Goal: Information Seeking & Learning: Learn about a topic

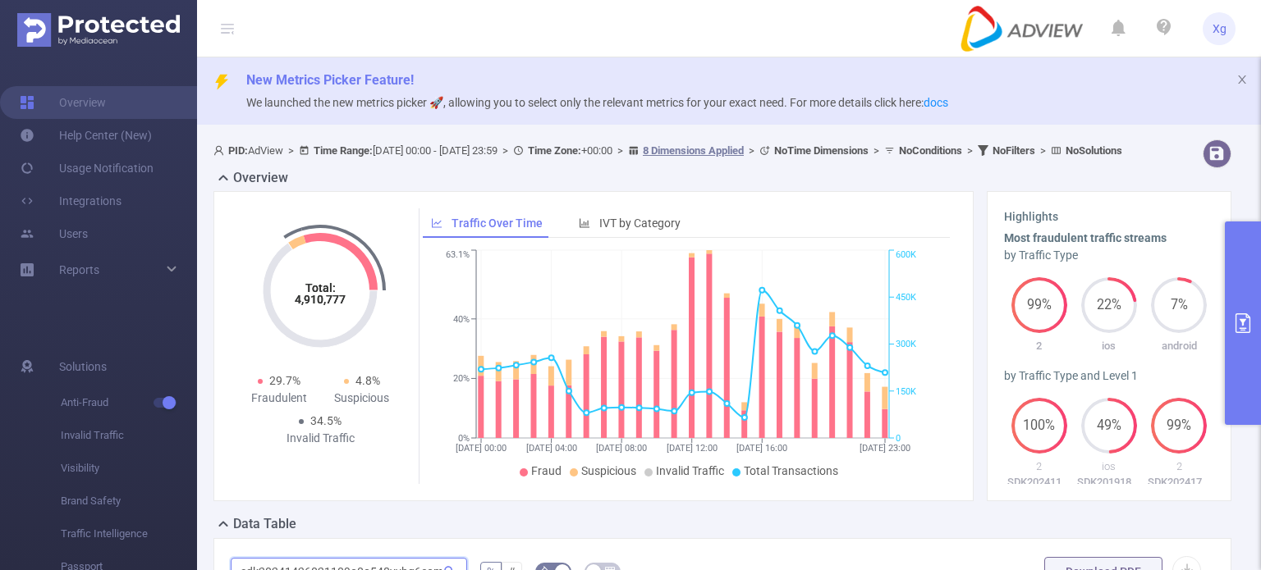
scroll to position [0, 117]
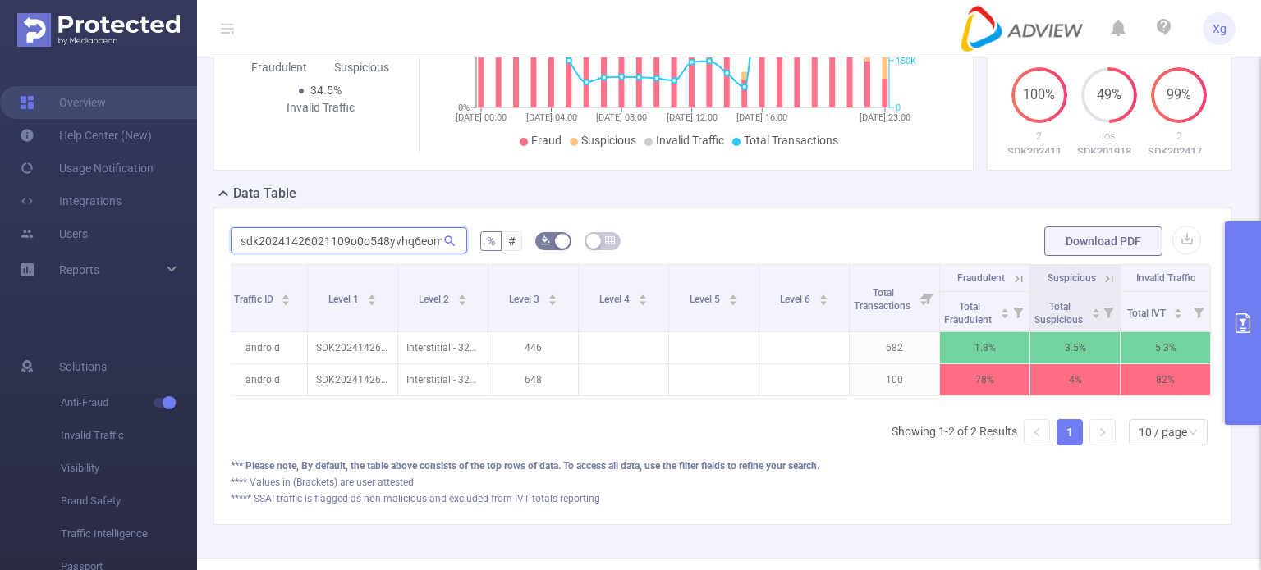
click at [365, 254] on input "sdk20241426021109o0o548yvhq6eome" at bounding box center [349, 240] width 236 height 26
click at [1011, 286] on icon at bounding box center [1018, 279] width 15 height 15
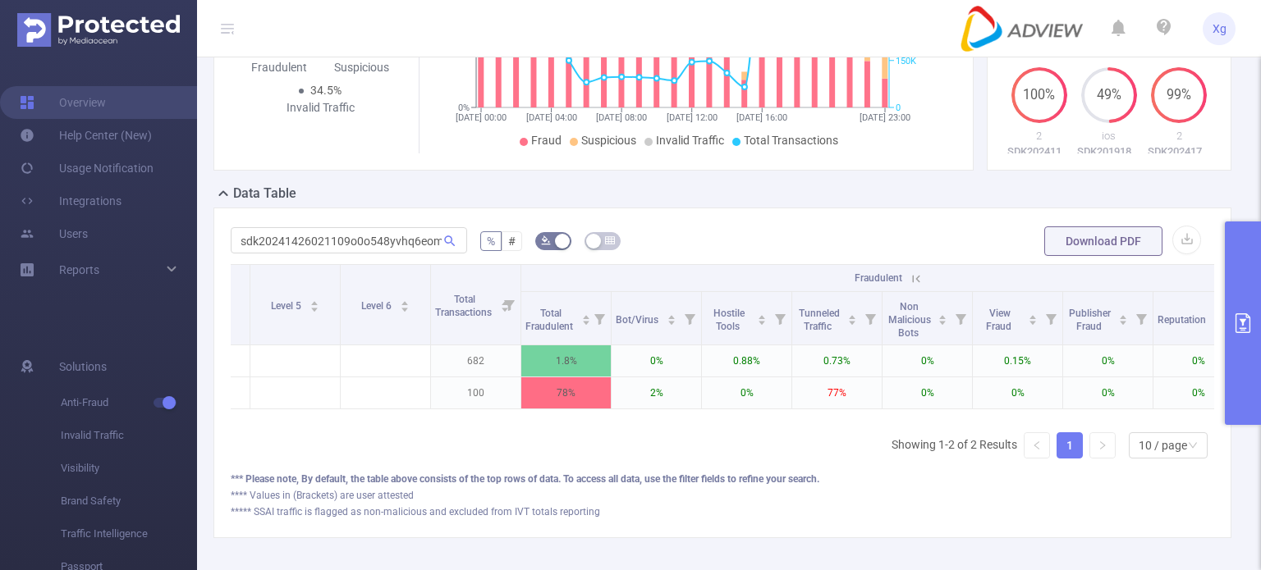
scroll to position [0, 538]
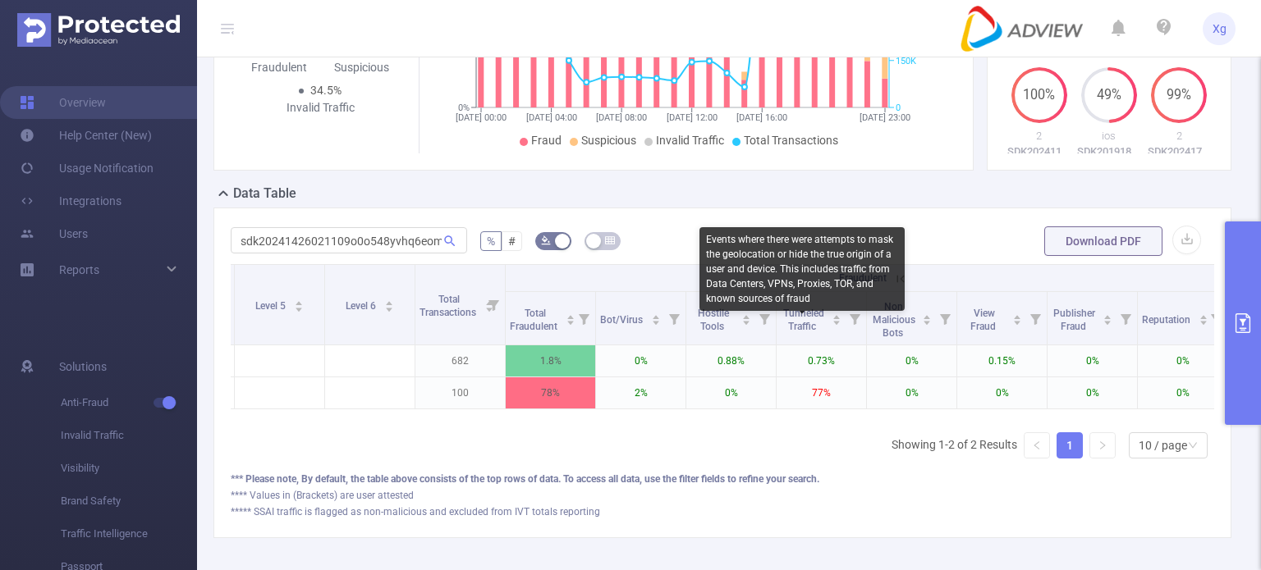
click at [801, 272] on div "Events where there were attempts to mask the geolocation or hide the true origi…" at bounding box center [801, 269] width 205 height 84
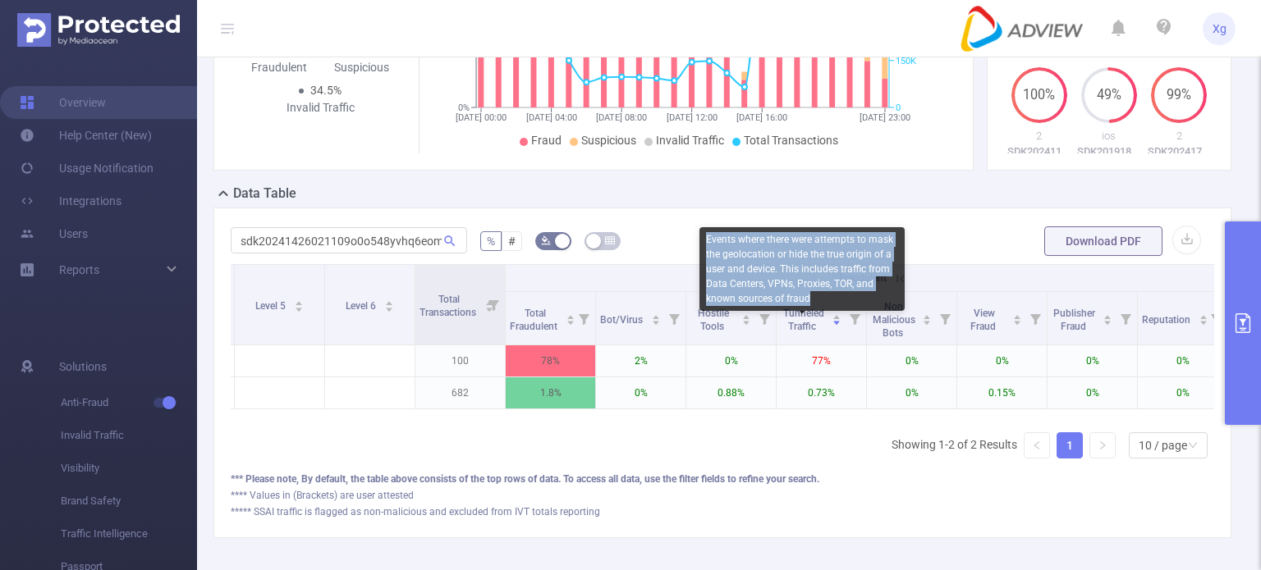
click at [801, 272] on div "Events where there were attempts to mask the geolocation or hide the true origi…" at bounding box center [801, 269] width 205 height 84
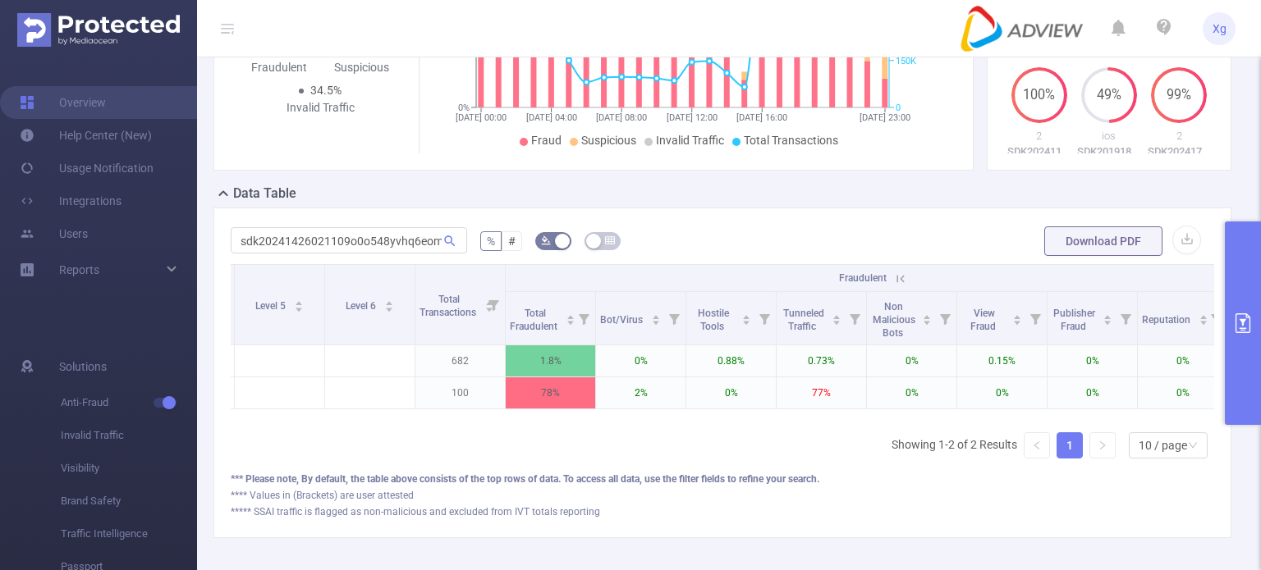
click at [895, 236] on div "sdk20241426021109o0o548yvhq6eome % # Download PDF Integration Traffic ID Level …" at bounding box center [722, 373] width 1018 height 331
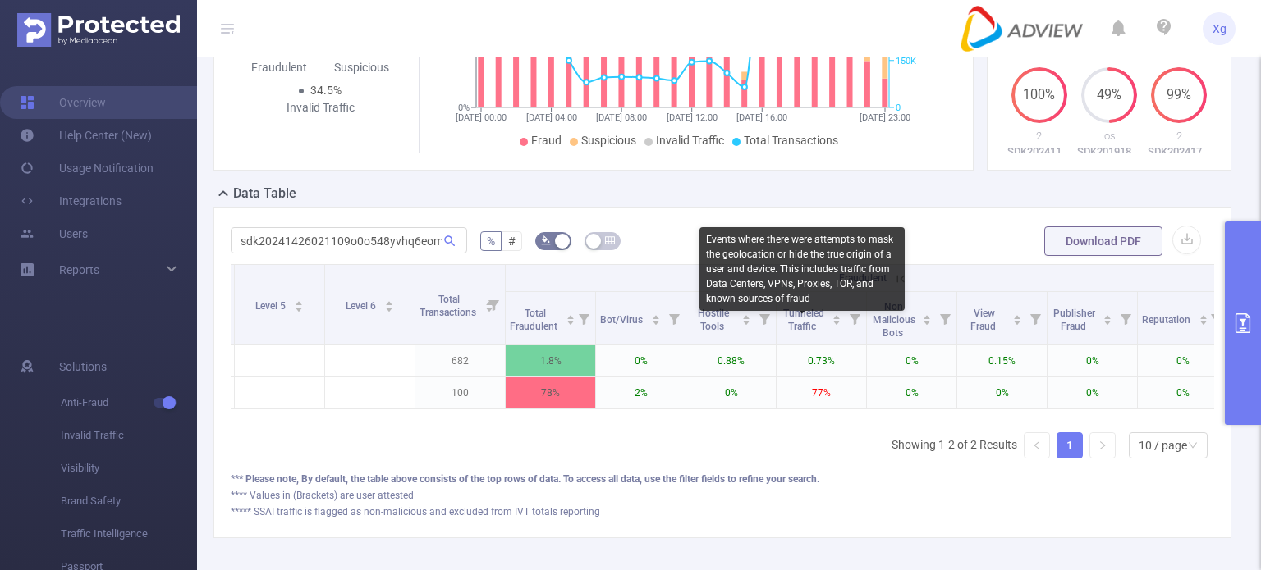
click at [808, 295] on div "Events where there were attempts to mask the geolocation or hide the true origi…" at bounding box center [801, 269] width 205 height 84
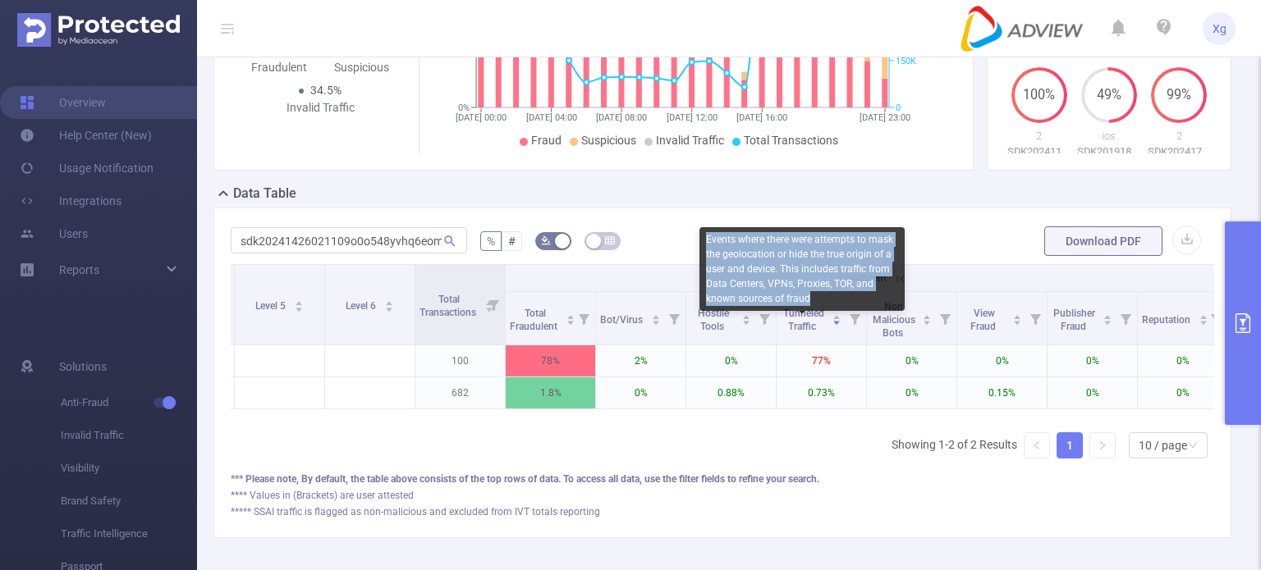
click at [808, 295] on div "Events where there were attempts to mask the geolocation or hide the true origi…" at bounding box center [801, 269] width 205 height 84
copy div "Events where there were attempts to mask the geolocation or hide the true origi…"
